Goal: Task Accomplishment & Management: Manage account settings

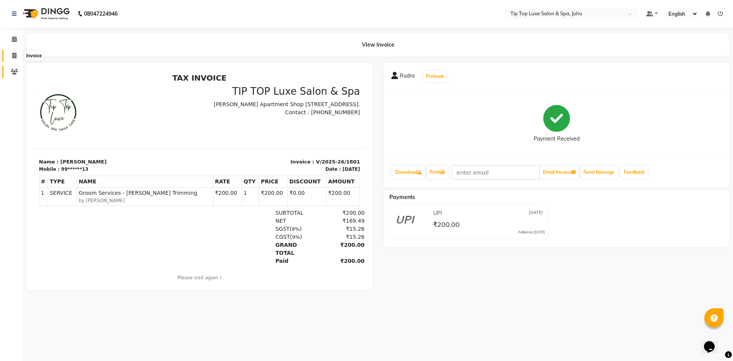
drag, startPoint x: 16, startPoint y: 52, endPoint x: 20, endPoint y: 66, distance: 14.1
click at [16, 53] on icon at bounding box center [14, 56] width 4 height 6
select select "8298"
select select "service"
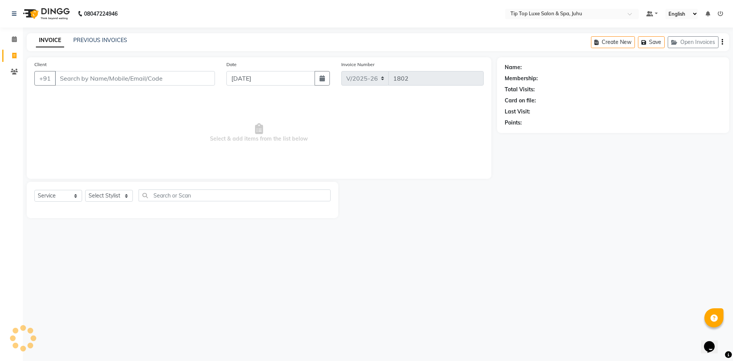
click at [82, 81] on input "Client" at bounding box center [135, 78] width 160 height 15
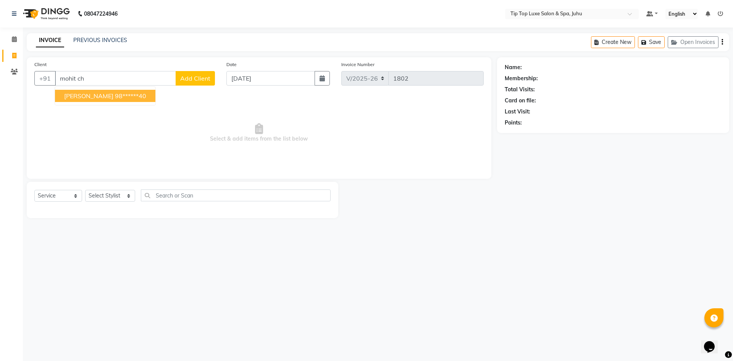
click at [94, 96] on span "[PERSON_NAME]" at bounding box center [88, 96] width 49 height 8
type input "98******40"
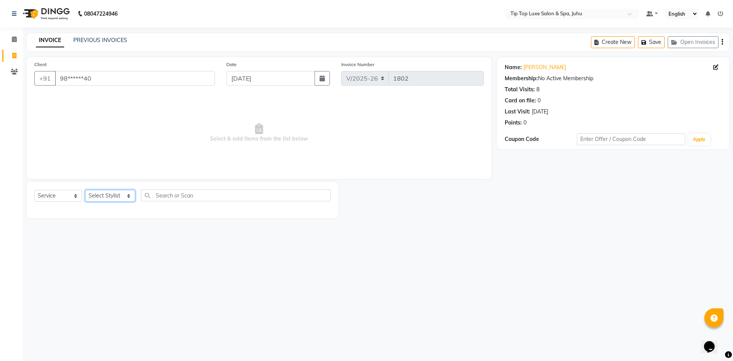
click at [98, 194] on select "Select Stylist [PERSON_NAME] admin [PERSON_NAME] creado ANAO [PERSON_NAME] Jyot…" at bounding box center [110, 196] width 50 height 12
select select "82311"
click at [85, 190] on select "Select Stylist [PERSON_NAME] admin [PERSON_NAME] creado ANAO [PERSON_NAME] Jyot…" at bounding box center [110, 196] width 50 height 12
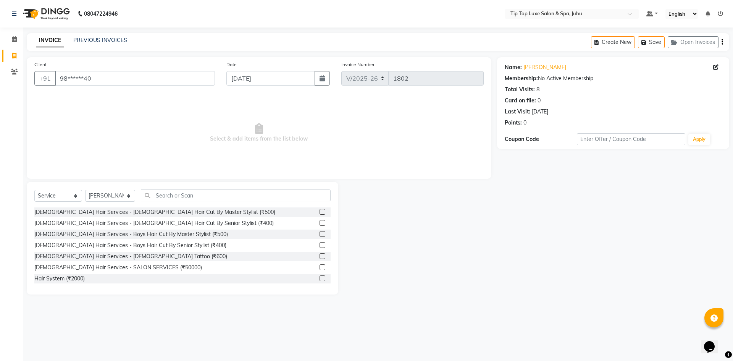
click at [320, 223] on label at bounding box center [323, 223] width 6 height 6
click at [320, 223] on input "checkbox" at bounding box center [322, 223] width 5 height 5
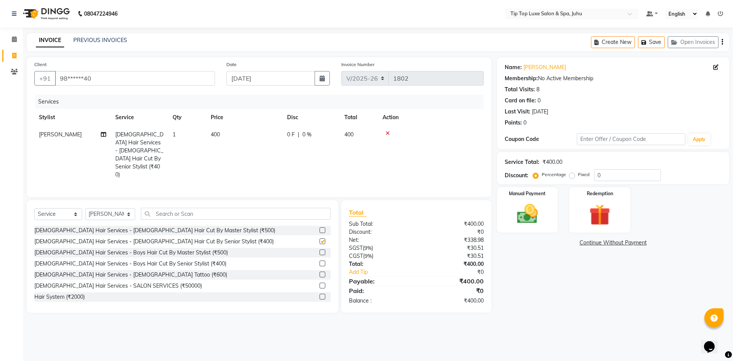
checkbox input "false"
click at [518, 222] on img at bounding box center [528, 213] width 36 height 25
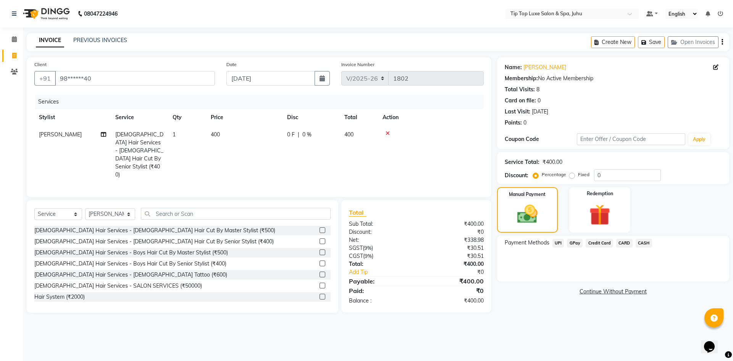
click at [624, 242] on span "CARD" at bounding box center [624, 243] width 16 height 9
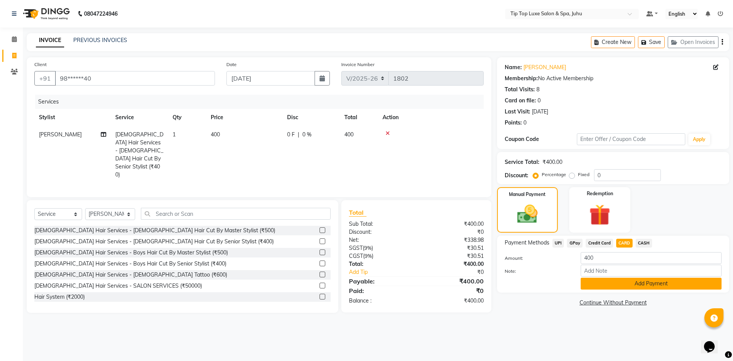
click at [619, 287] on button "Add Payment" at bounding box center [651, 284] width 141 height 12
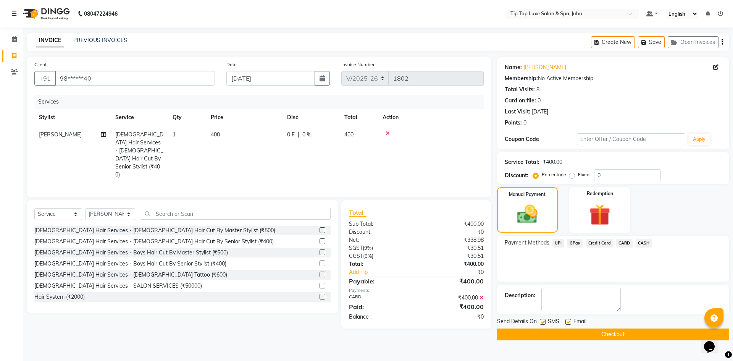
click at [659, 14] on ul "Default Panel My Panel English ENGLISH Español العربية मराठी हिंदी ગુજરાતી தமிழ…" at bounding box center [684, 14] width 84 height 10
click at [657, 14] on link at bounding box center [651, 14] width 11 height 8
click at [388, 131] on icon at bounding box center [388, 133] width 4 height 5
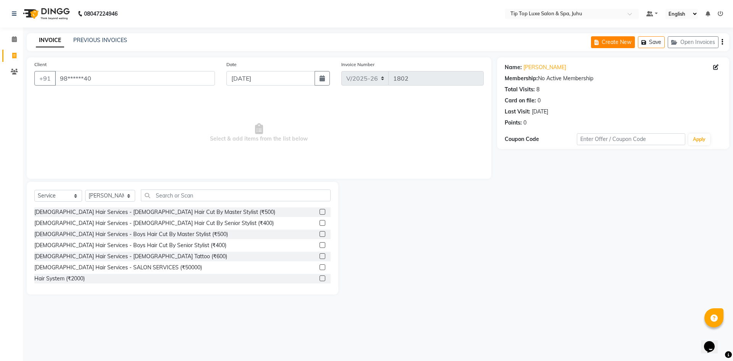
click at [631, 40] on button "Create New" at bounding box center [613, 42] width 44 height 12
select select "8298"
select select "service"
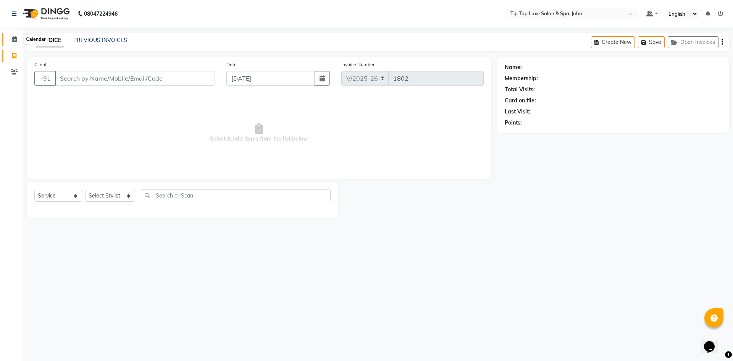
click at [15, 42] on span at bounding box center [14, 39] width 13 height 9
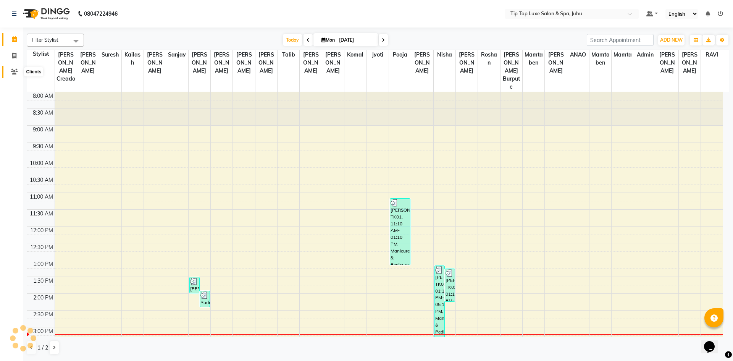
scroll to position [184, 0]
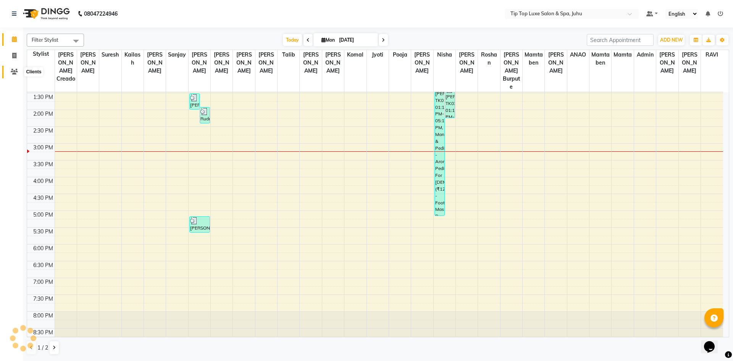
click at [14, 72] on icon at bounding box center [14, 72] width 7 height 6
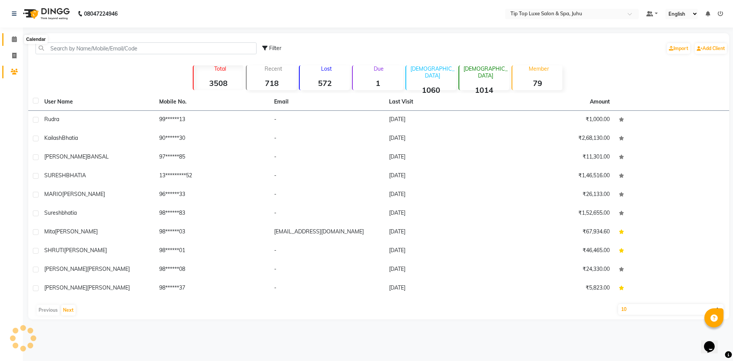
click at [16, 37] on icon at bounding box center [14, 39] width 5 height 6
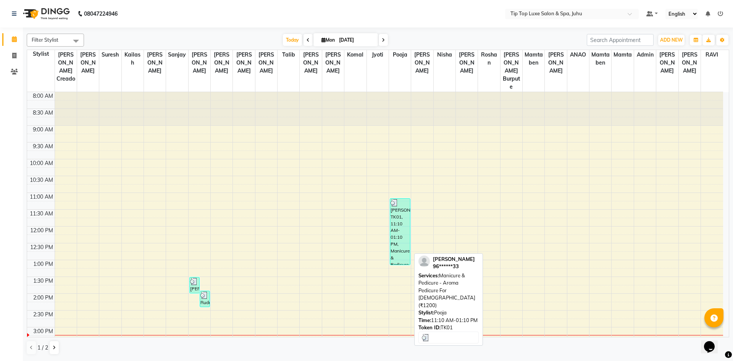
click at [397, 239] on div "[PERSON_NAME], TK01, 11:10 AM-01:10 PM, Manicure & Pedicure - Aroma Pedicure Fo…" at bounding box center [400, 232] width 20 height 66
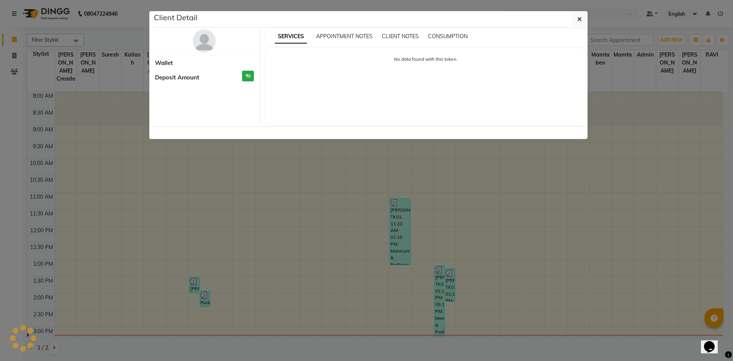
select select "3"
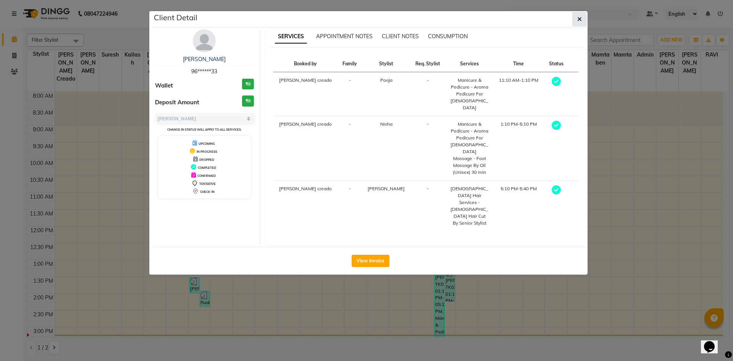
click at [584, 17] on button "button" at bounding box center [579, 19] width 15 height 15
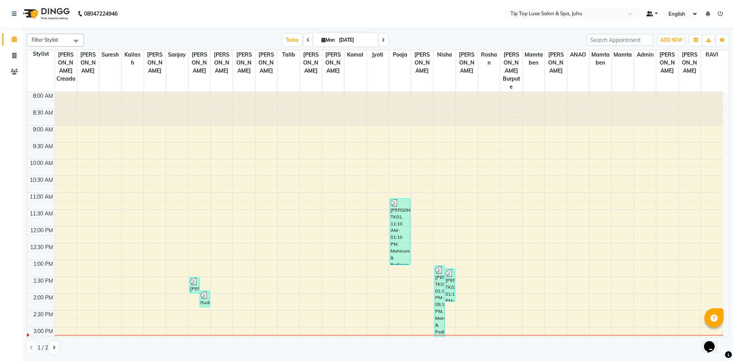
click at [655, 11] on link at bounding box center [651, 14] width 11 height 8
click at [722, 13] on icon at bounding box center [720, 13] width 5 height 5
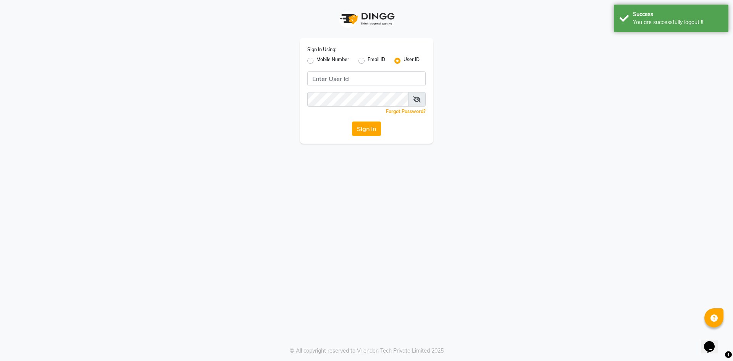
click at [331, 58] on label "Mobile Number" at bounding box center [332, 60] width 33 height 9
click at [321, 58] on input "Mobile Number" at bounding box center [318, 58] width 5 height 5
radio input "true"
radio input "false"
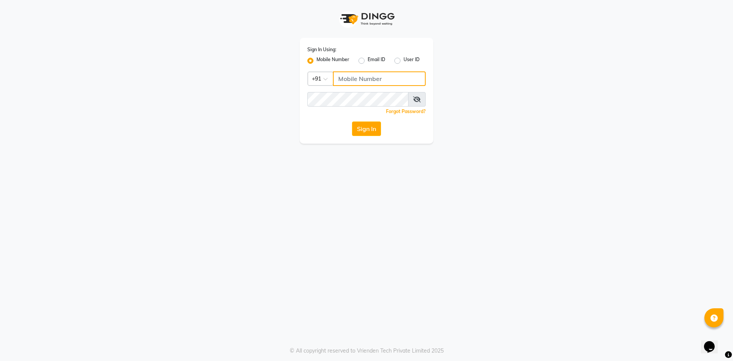
click at [340, 76] on input "Username" at bounding box center [379, 78] width 93 height 15
type input "9167577691"
click at [365, 131] on button "Sign In" at bounding box center [366, 128] width 29 height 15
